Goal: Task Accomplishment & Management: Manage account settings

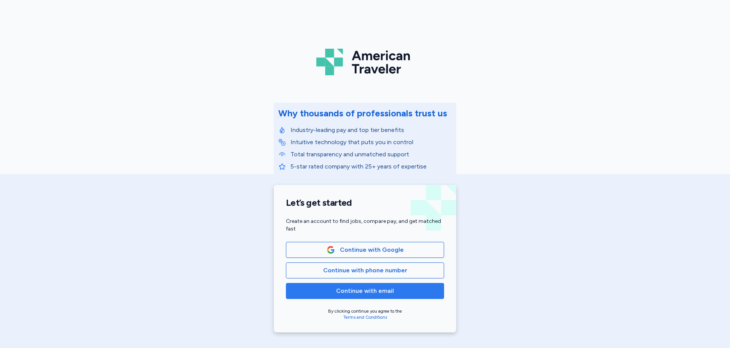
click at [386, 290] on span "Continue with email" at bounding box center [365, 290] width 58 height 9
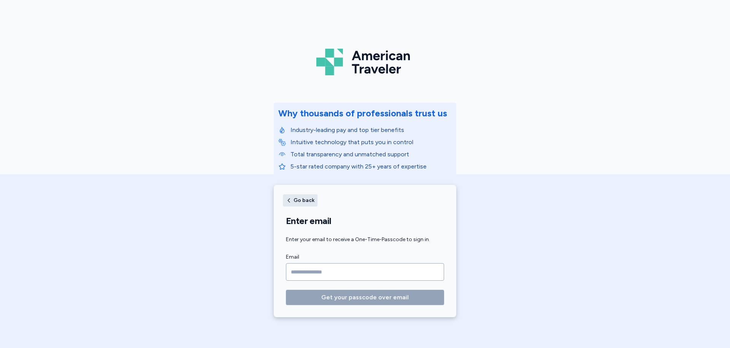
click at [285, 197] on button "Go back" at bounding box center [300, 200] width 35 height 12
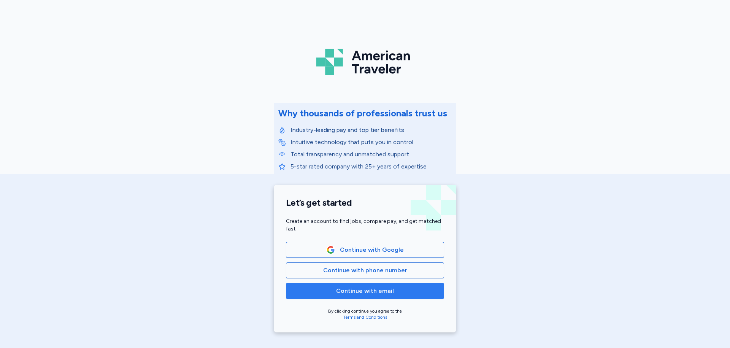
click at [419, 295] on span "Continue with email" at bounding box center [364, 290] width 145 height 9
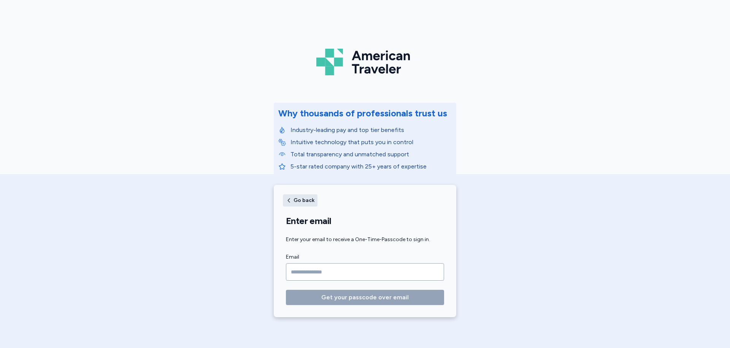
click at [299, 198] on span "Go back" at bounding box center [303, 200] width 21 height 5
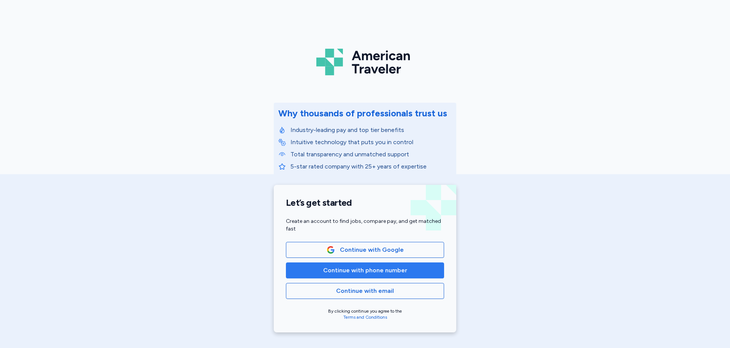
click at [364, 270] on span "Continue with phone number" at bounding box center [365, 270] width 84 height 9
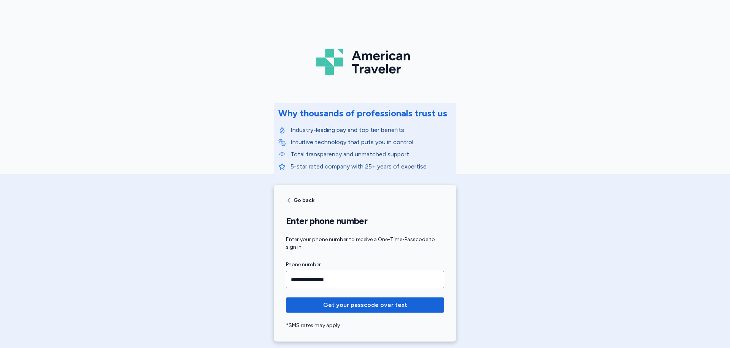
type input "**********"
click at [286, 297] on button "Get your passcode over text" at bounding box center [365, 304] width 158 height 15
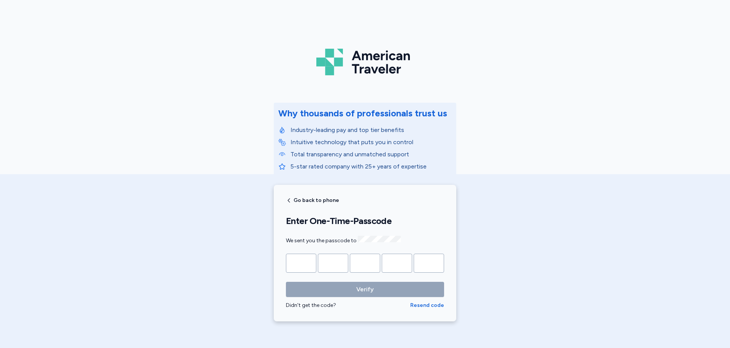
type input "*"
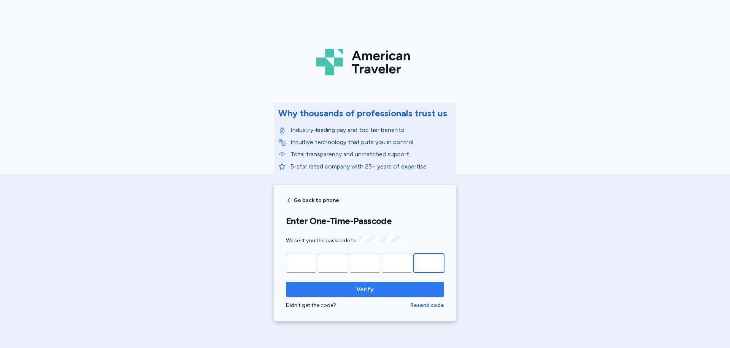
type input "*"
click at [369, 286] on span "Verify" at bounding box center [364, 289] width 17 height 9
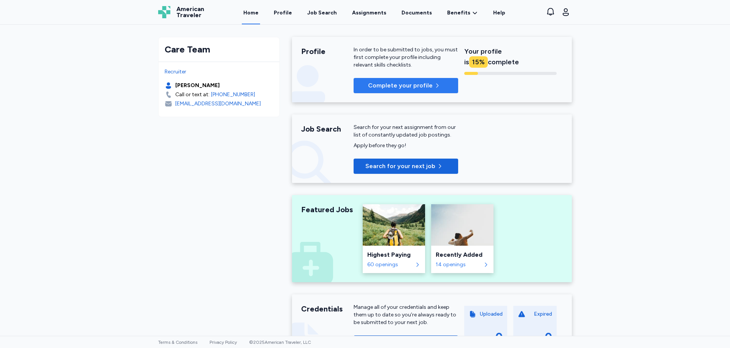
click at [413, 87] on p "Complete your profile" at bounding box center [400, 85] width 65 height 9
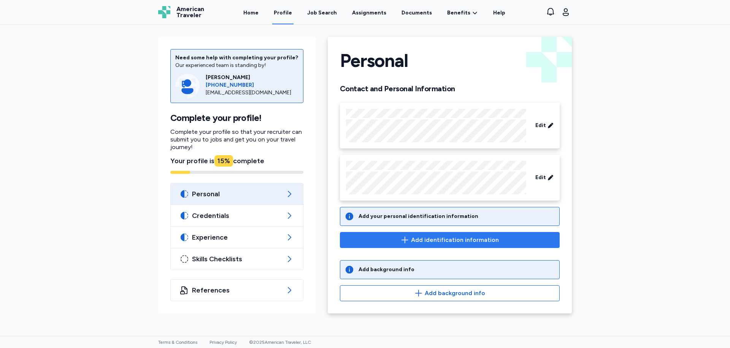
click at [460, 244] on span "Add identification information" at bounding box center [455, 239] width 88 height 9
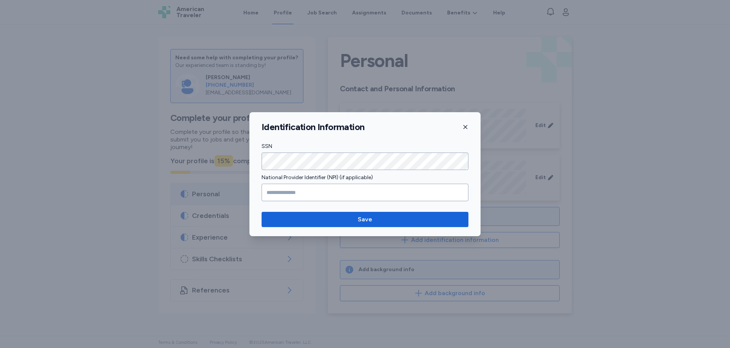
click at [467, 128] on icon "button" at bounding box center [465, 127] width 4 height 4
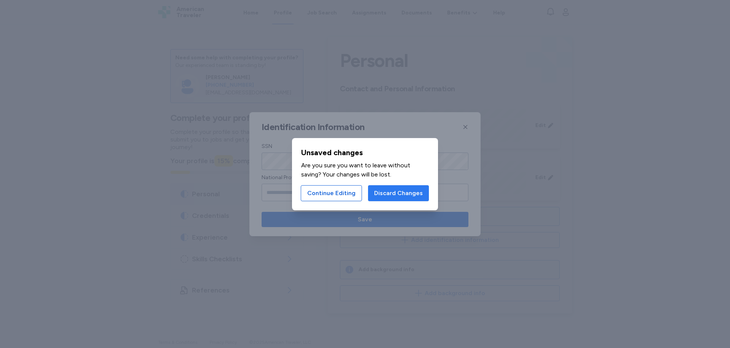
click at [383, 197] on span "Discard Changes" at bounding box center [398, 193] width 49 height 9
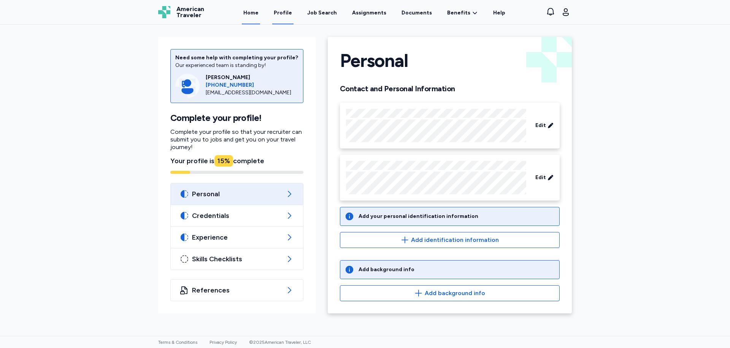
click at [260, 14] on link "Home" at bounding box center [251, 13] width 18 height 24
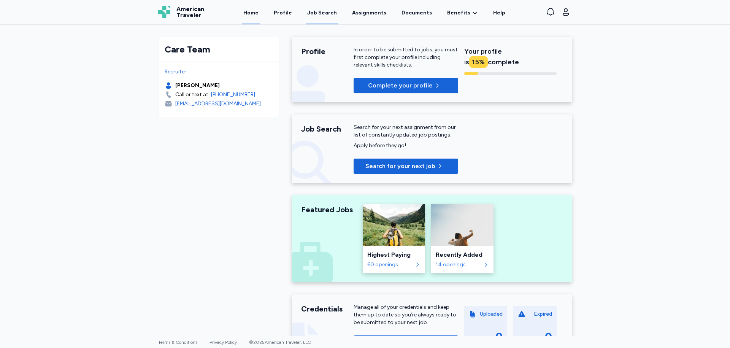
click at [320, 16] on div "Job Search" at bounding box center [322, 13] width 30 height 8
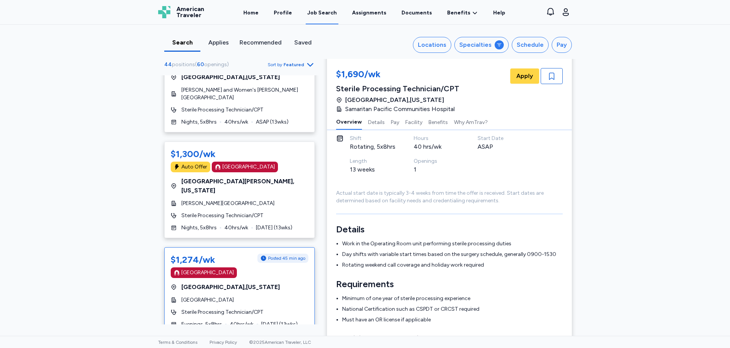
scroll to position [792, 0]
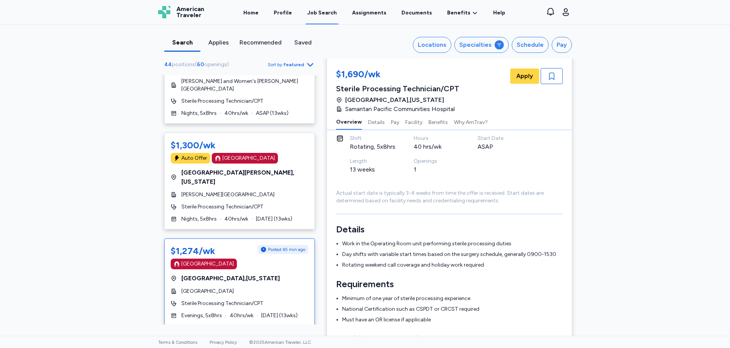
click at [184, 260] on div "[GEOGRAPHIC_DATA]" at bounding box center [207, 264] width 52 height 8
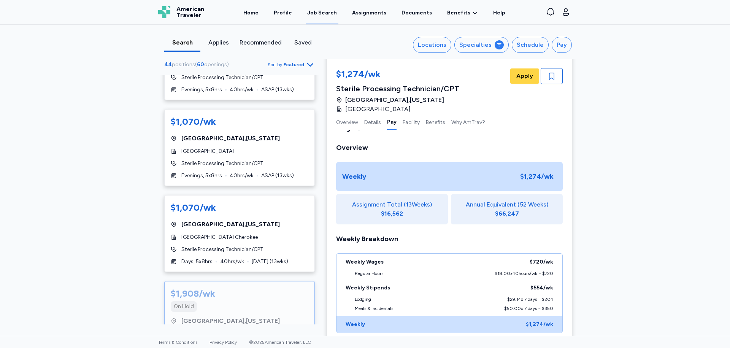
scroll to position [1704, 0]
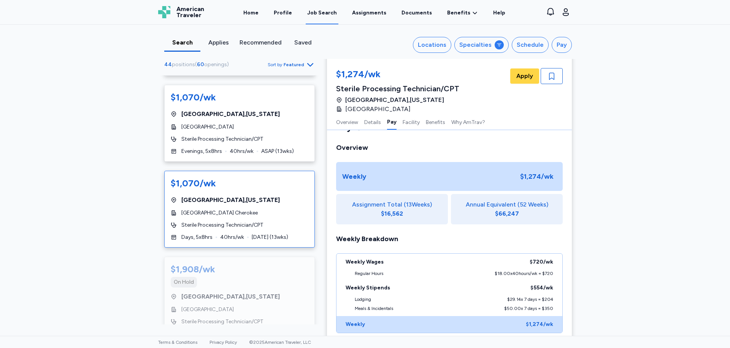
click at [262, 176] on div "$1,070/wk [GEOGRAPHIC_DATA] , [US_STATE][GEOGRAPHIC_DATA] [GEOGRAPHIC_DATA] Pro…" at bounding box center [239, 209] width 151 height 77
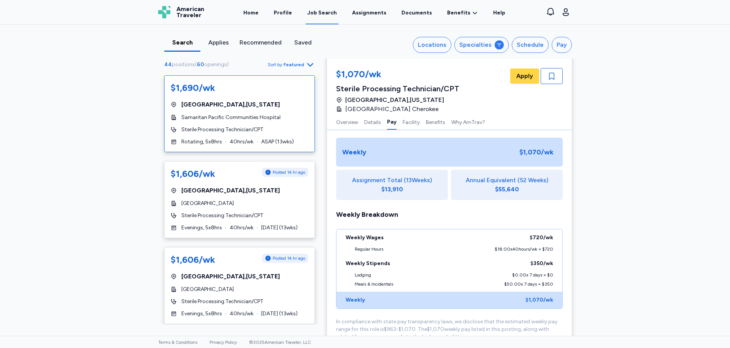
click at [279, 114] on div "Samaritan Pacific Communities Hospital" at bounding box center [240, 118] width 138 height 8
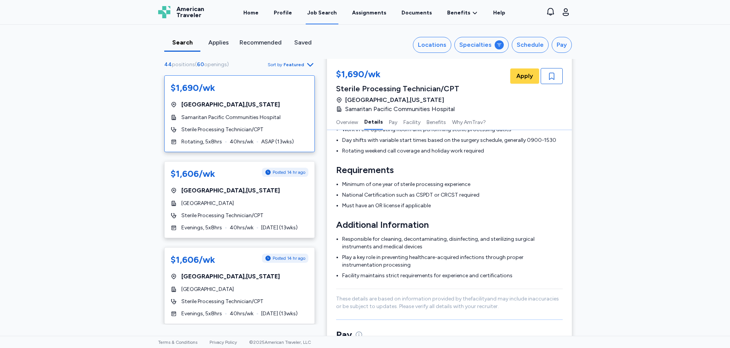
scroll to position [114, 0]
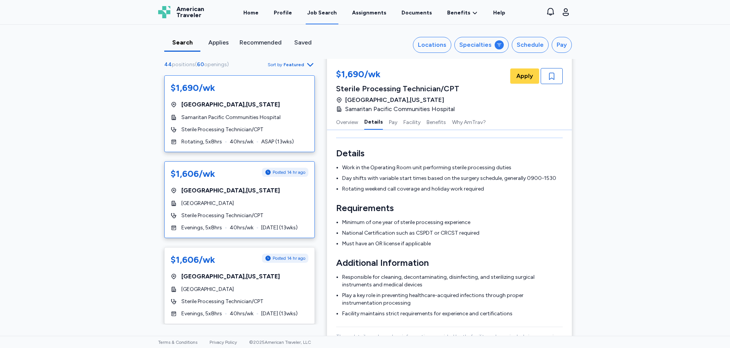
click at [269, 206] on div "[GEOGRAPHIC_DATA]" at bounding box center [240, 204] width 138 height 8
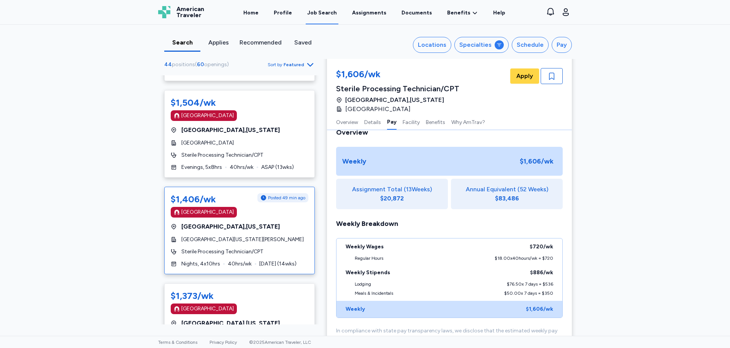
scroll to position [342, 0]
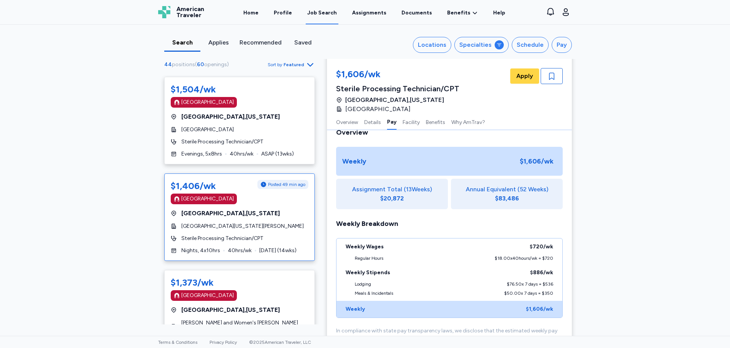
click at [293, 231] on div "$1,406/wk Posted 49 min ago [GEOGRAPHIC_DATA] [GEOGRAPHIC_DATA] , [US_STATE] [G…" at bounding box center [239, 216] width 151 height 87
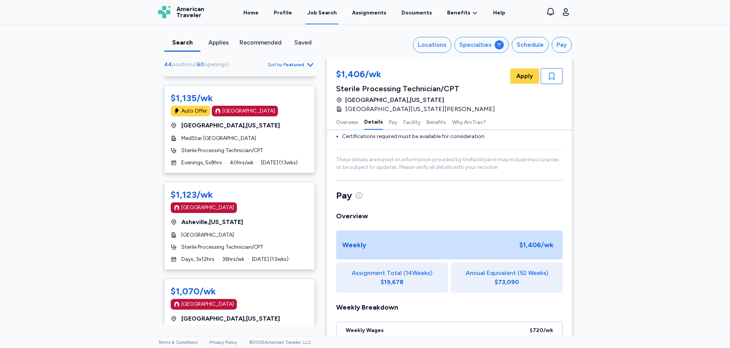
scroll to position [1254, 0]
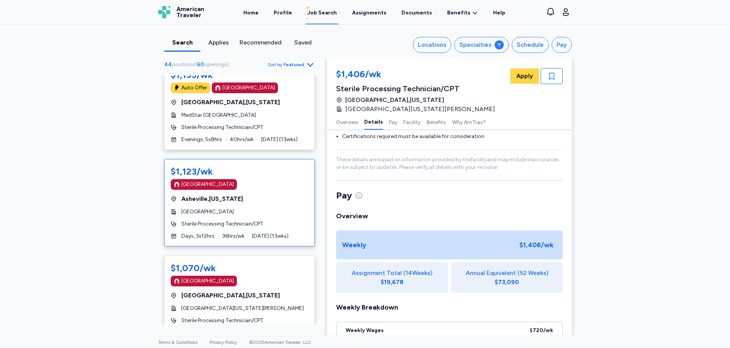
drag, startPoint x: 263, startPoint y: 165, endPoint x: 266, endPoint y: 171, distance: 7.5
click at [263, 194] on div "[GEOGRAPHIC_DATA] , [US_STATE]" at bounding box center [240, 198] width 138 height 9
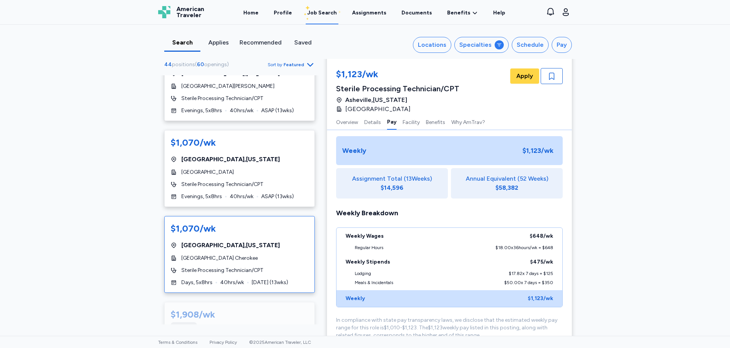
scroll to position [1672, 0]
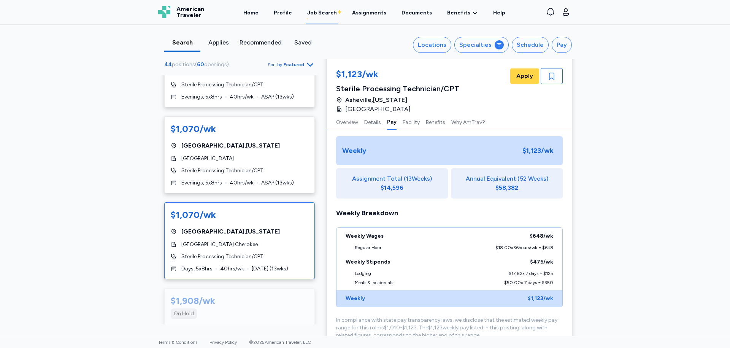
click at [258, 202] on div "$1,070/wk [GEOGRAPHIC_DATA] , [US_STATE][GEOGRAPHIC_DATA] [GEOGRAPHIC_DATA] Pro…" at bounding box center [239, 240] width 151 height 77
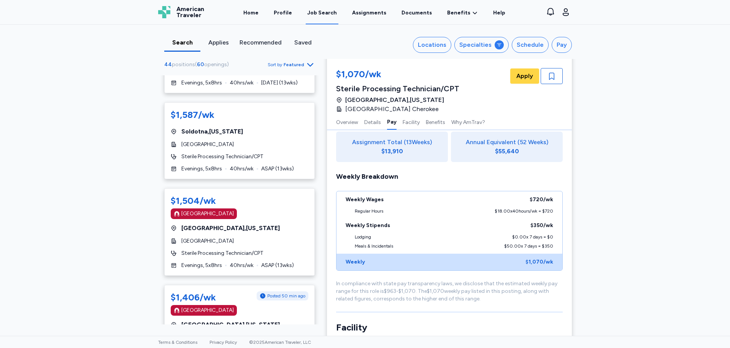
scroll to position [228, 0]
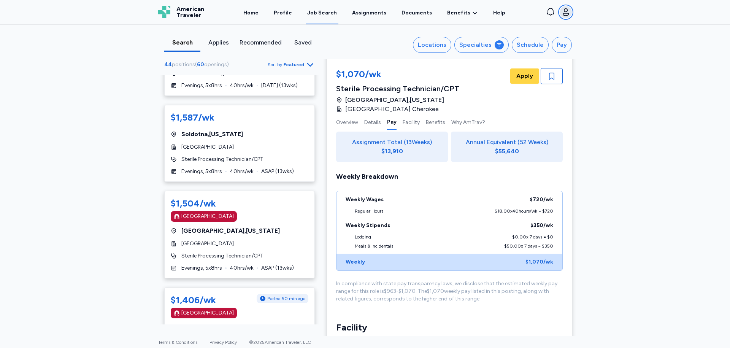
click at [566, 12] on icon "button" at bounding box center [565, 12] width 9 height 9
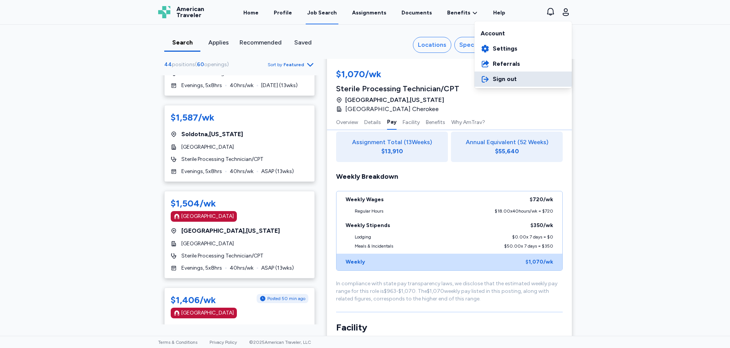
click at [509, 84] on button "Sign out" at bounding box center [522, 78] width 97 height 15
